Goal: Unclear: Browse casually

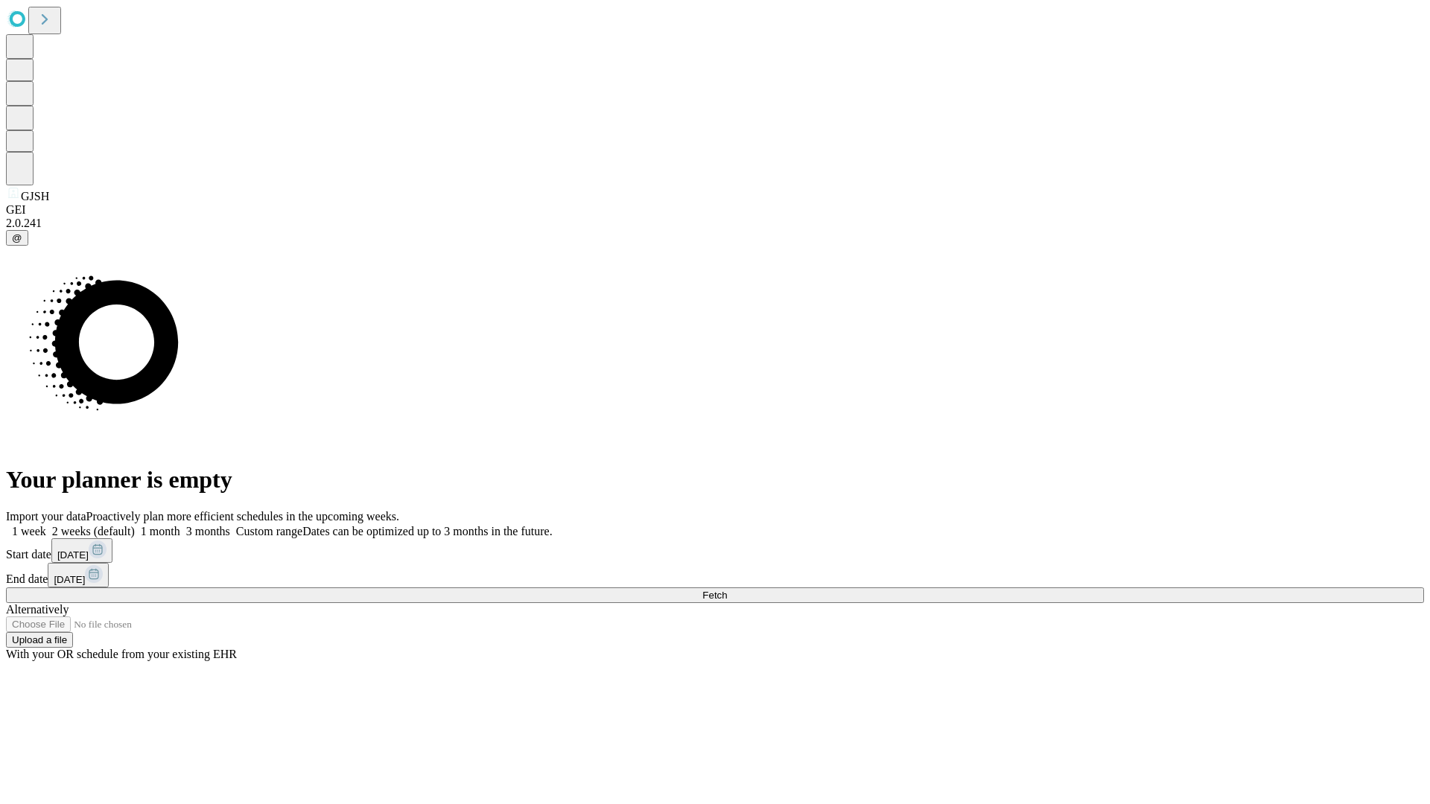
click at [727, 590] on span "Fetch" at bounding box center [714, 595] width 25 height 11
